Goal: Task Accomplishment & Management: Manage account settings

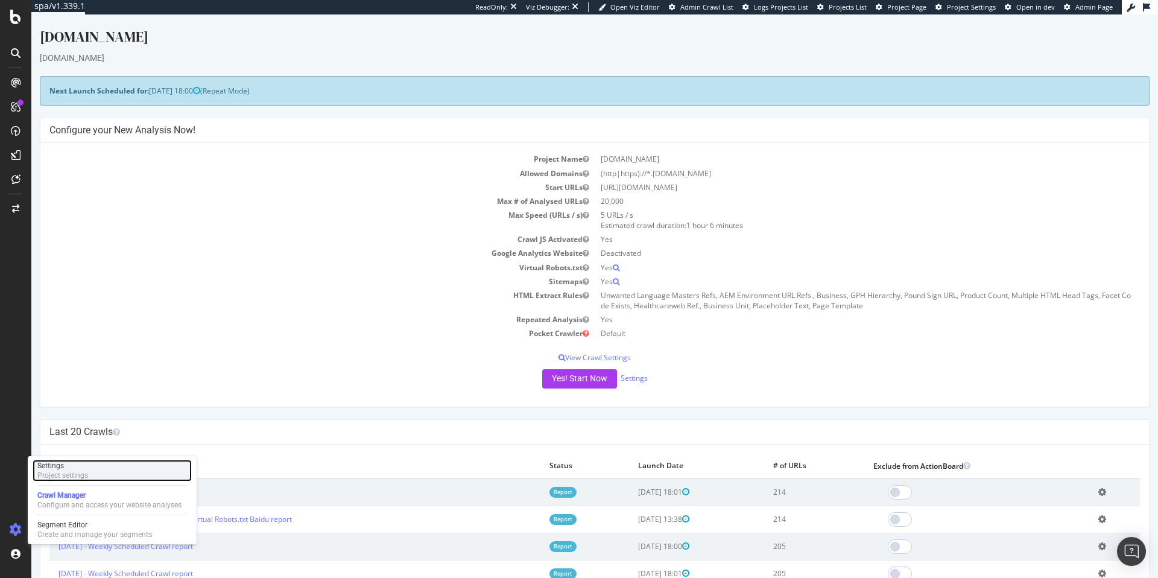
click at [83, 475] on div "Project settings" at bounding box center [62, 475] width 51 height 10
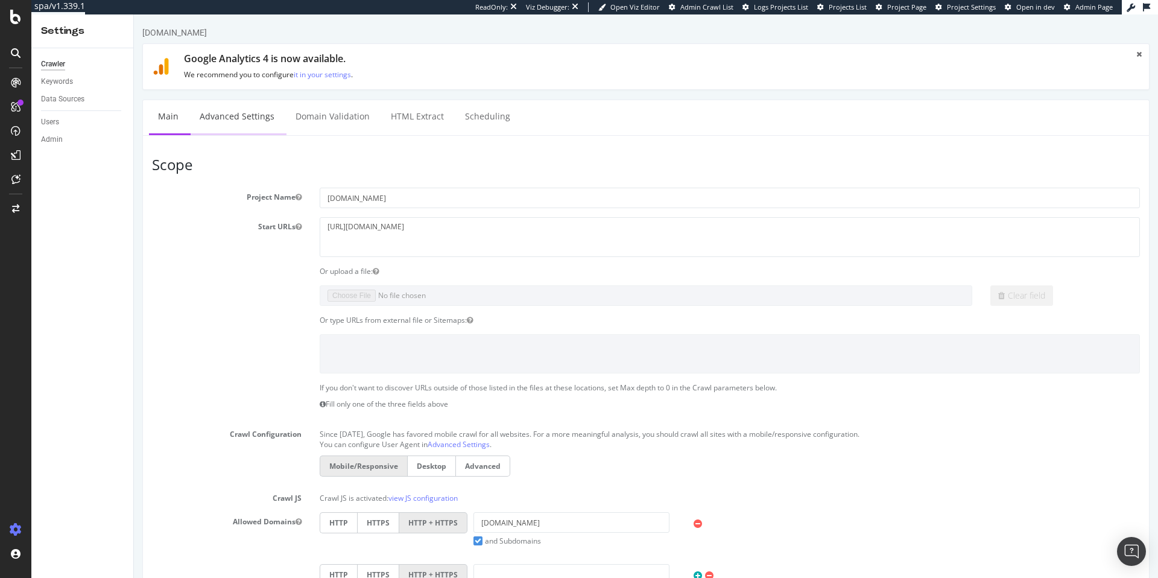
click at [247, 118] on link "Advanced Settings" at bounding box center [237, 116] width 93 height 33
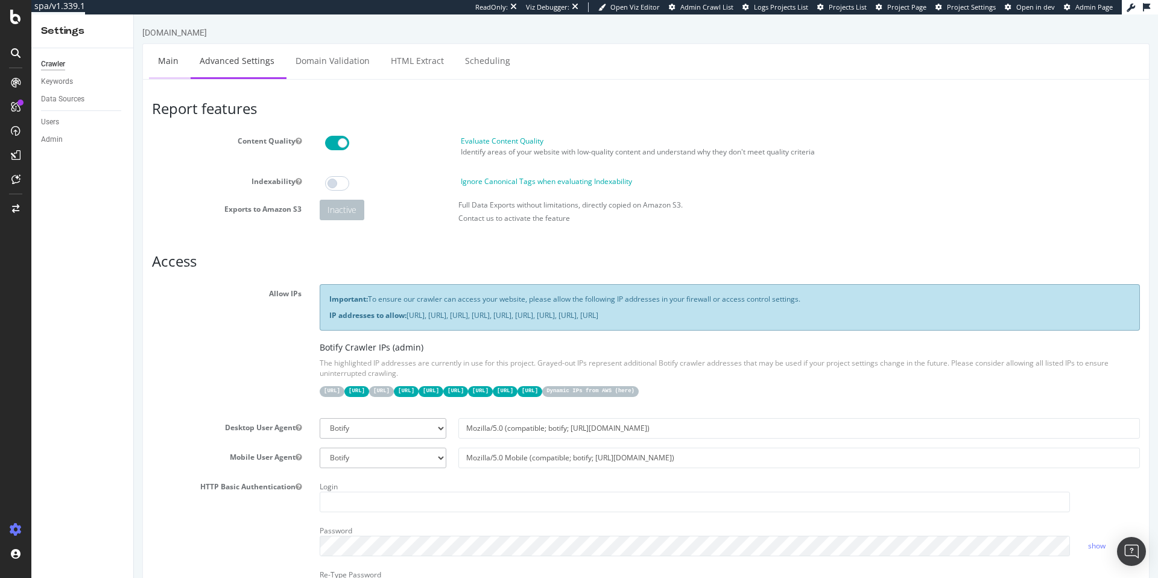
click at [173, 71] on link "Main" at bounding box center [168, 60] width 39 height 33
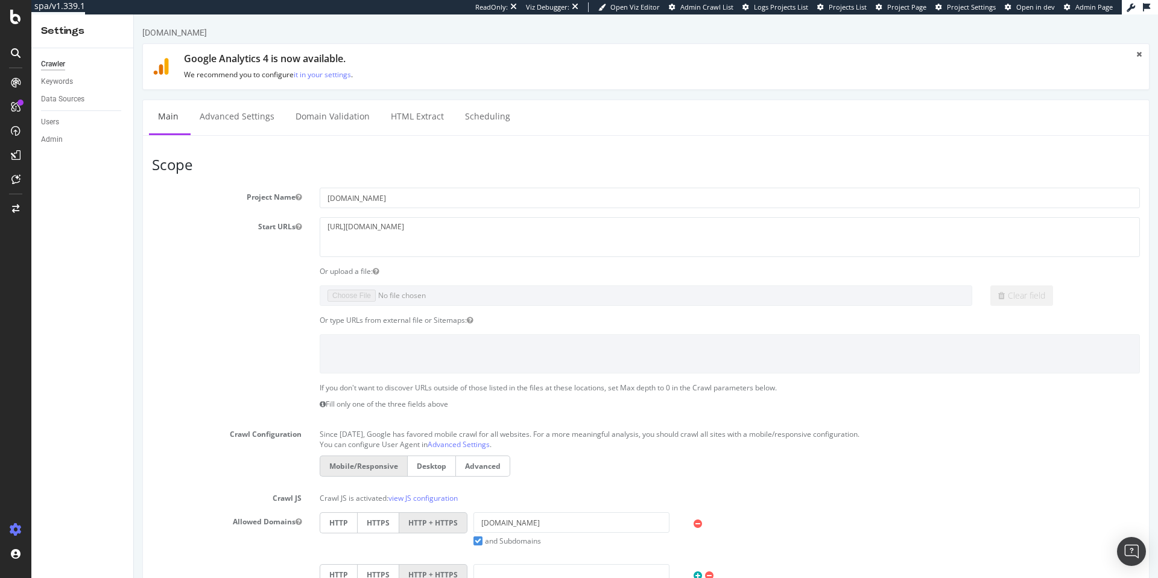
drag, startPoint x: 142, startPoint y: 32, endPoint x: 250, endPoint y: 32, distance: 107.4
click at [250, 32] on div "[DOMAIN_NAME]" at bounding box center [645, 35] width 1007 height 17
copy div "[DOMAIN_NAME]"
